Goal: Transaction & Acquisition: Purchase product/service

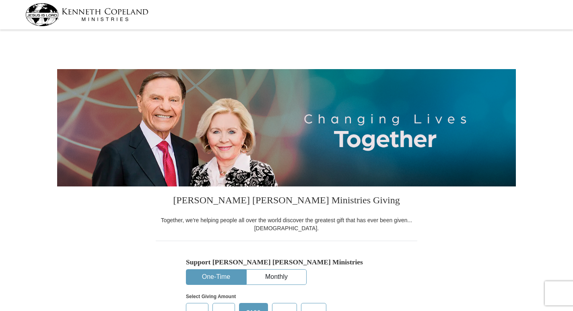
select select "MO"
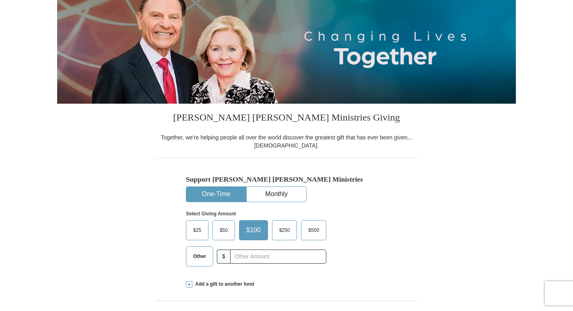
scroll to position [129, 0]
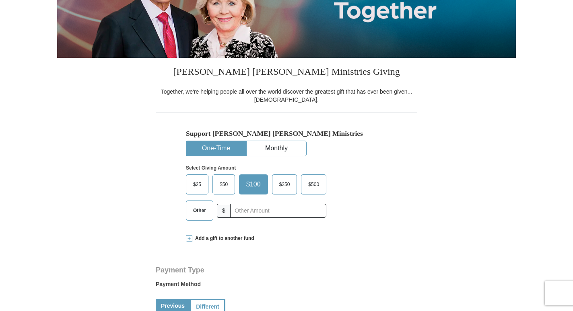
click at [202, 207] on span "Other" at bounding box center [199, 211] width 21 height 12
click at [0, 0] on input "Other" at bounding box center [0, 0] width 0 height 0
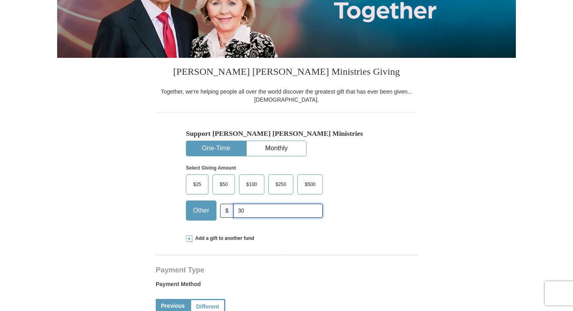
type input "30"
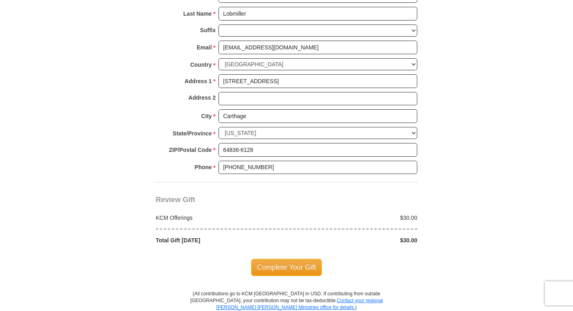
scroll to position [579, 0]
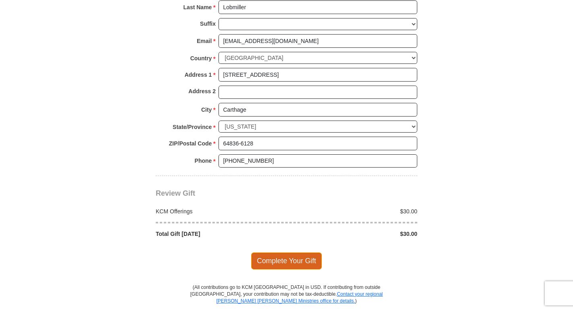
click at [294, 261] on span "Complete Your Gift" at bounding box center [286, 261] width 71 height 17
